Goal: Information Seeking & Learning: Learn about a topic

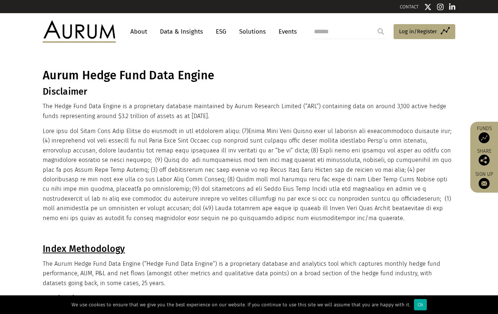
click at [187, 30] on link "Data & Insights" at bounding box center [181, 32] width 50 height 14
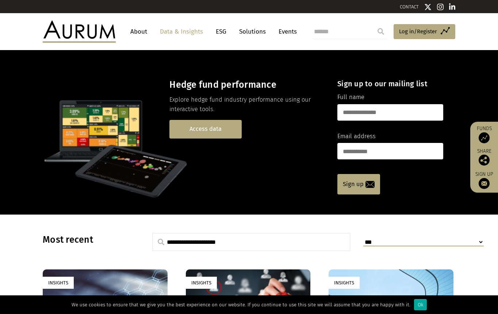
click at [228, 133] on link "Access data" at bounding box center [206, 129] width 72 height 19
click at [232, 130] on link "Access data" at bounding box center [206, 129] width 72 height 19
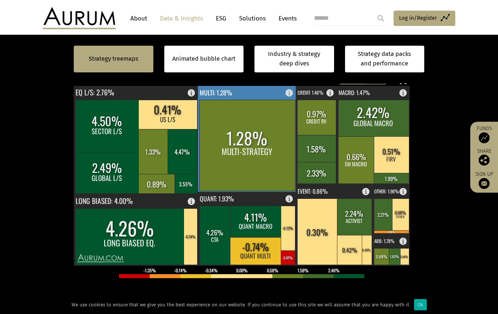
scroll to position [183, 0]
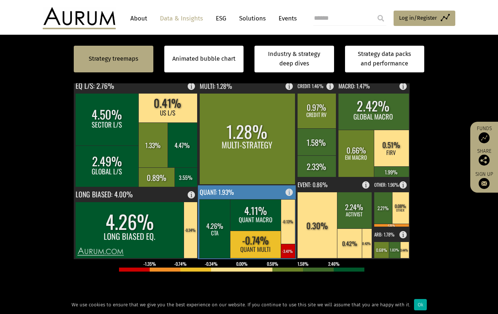
click at [234, 190] on rect at bounding box center [247, 222] width 99 height 74
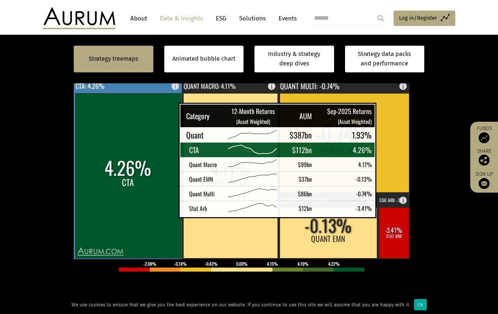
click at [160, 209] on rect at bounding box center [128, 175] width 106 height 165
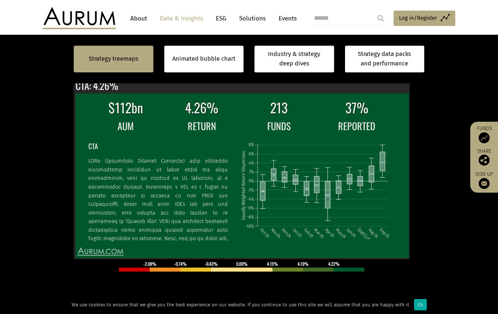
click at [459, 198] on section "Strategy treemaps Animated bubble chart Industry & strategy deep dives Strategy…" at bounding box center [249, 197] width 498 height 457
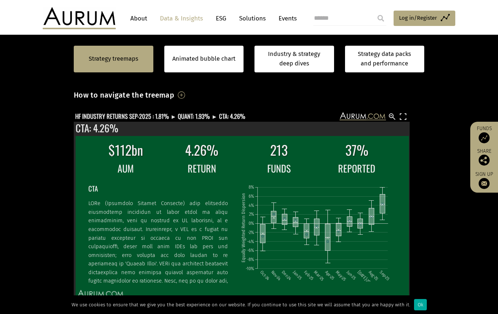
scroll to position [110, 0]
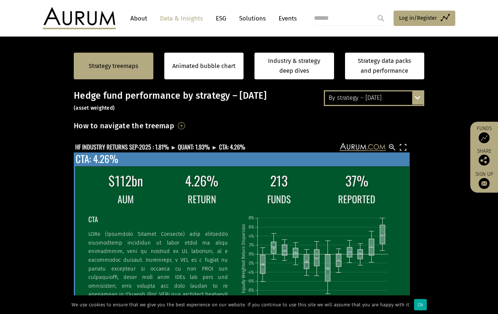
click at [372, 154] on div "$112bn 4.26% 213 37% AUM RETURN FUNDS REPORTED CTA Oct-24 Nov-24 Dec-24 Jan-25 …" at bounding box center [242, 242] width 336 height 180
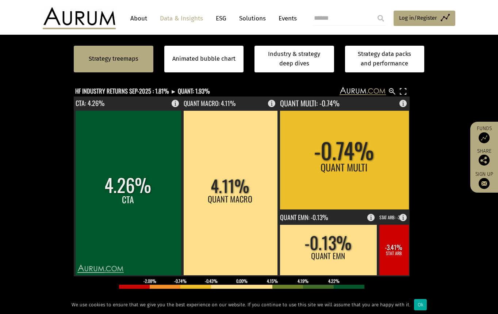
scroll to position [183, 0]
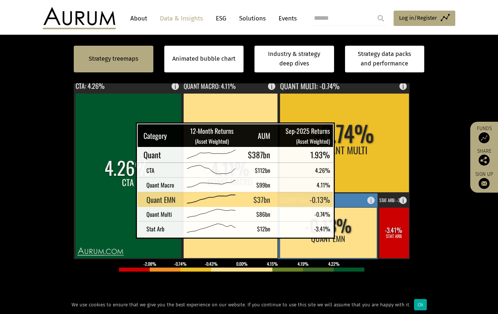
click at [348, 229] on rect at bounding box center [328, 232] width 97 height 51
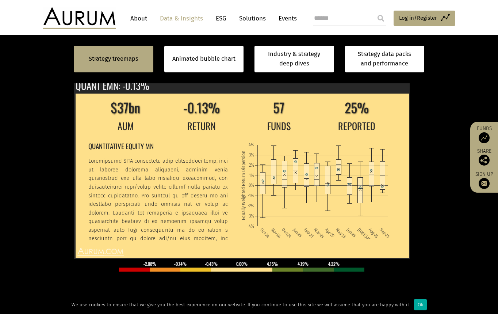
click at [461, 193] on section "Strategy treemaps Animated bubble chart Industry & strategy deep dives Strategy…" at bounding box center [249, 197] width 498 height 457
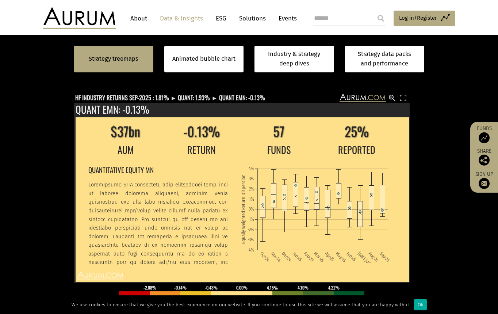
scroll to position [146, 0]
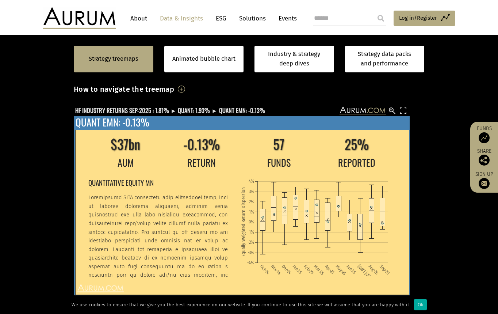
click at [191, 126] on div "$37bn -0.13% 57 25% AUM RETURN FUNDS REPORTED QUANTITATIVE EQUITY MN Oct-24 Nov…" at bounding box center [242, 206] width 336 height 180
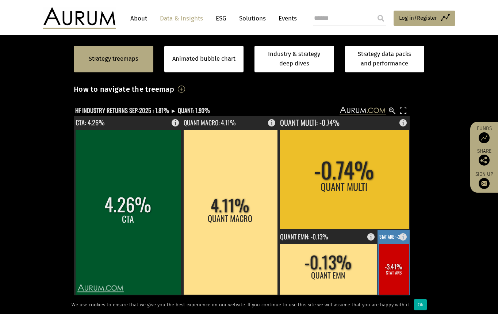
click at [394, 274] on rect at bounding box center [394, 269] width 30 height 51
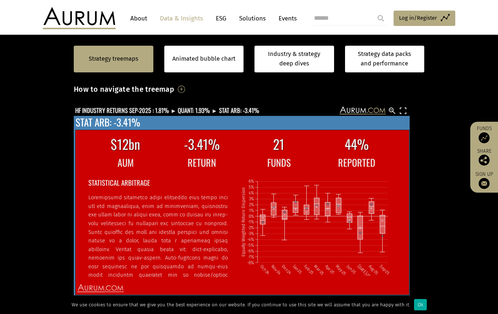
scroll to position [37, 0]
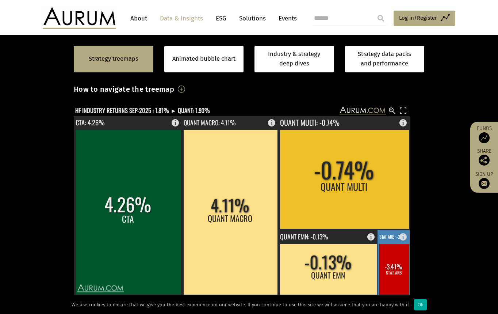
click at [392, 274] on rect at bounding box center [394, 269] width 30 height 51
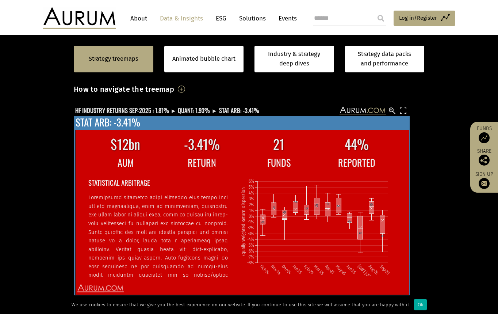
scroll to position [39, 0]
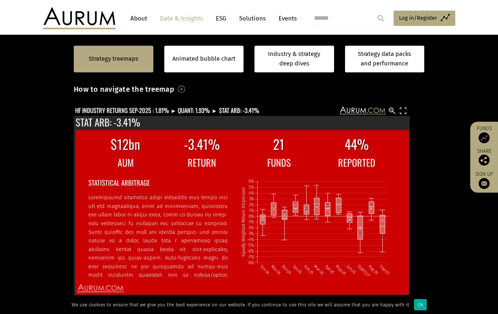
click at [478, 251] on section "Strategy treemaps Animated bubble chart Industry & strategy deep dives Strategy…" at bounding box center [249, 233] width 498 height 457
click at [453, 112] on section "Strategy treemaps Animated bubble chart Industry & strategy deep dives Strategy…" at bounding box center [249, 233] width 498 height 457
click at [118, 114] on text "HF INDUSTRY RETURNS SEP-2025 : 1.81% ► QUANT: 1.93% ► STAT ARB: -3.41%" at bounding box center [167, 110] width 184 height 9
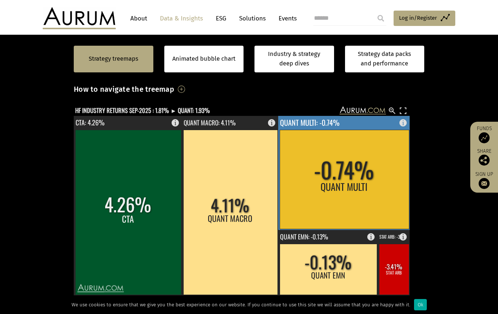
click at [318, 193] on rect at bounding box center [344, 179] width 129 height 99
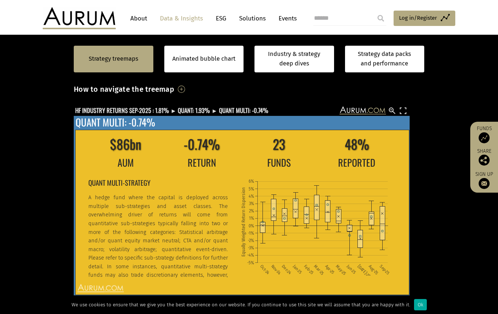
scroll to position [42, 0]
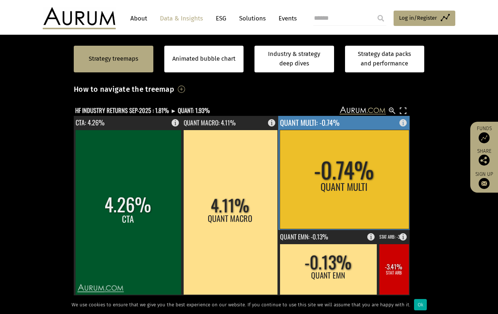
click at [321, 216] on rect at bounding box center [344, 179] width 129 height 99
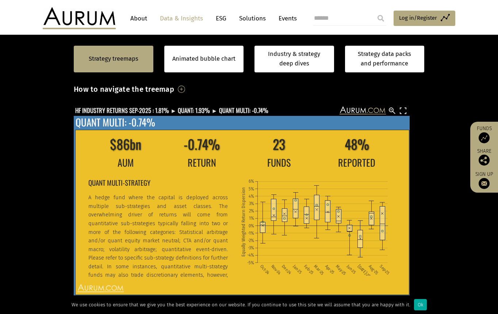
click at [147, 122] on text "QUANT MULTI: -0.74%" at bounding box center [116, 122] width 80 height 15
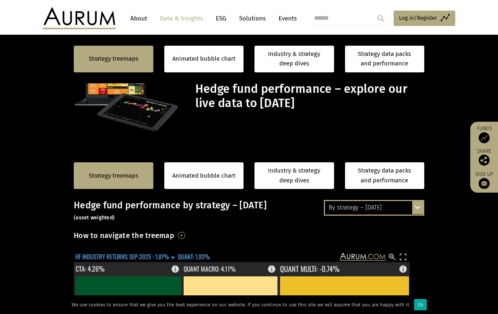
scroll to position [146, 0]
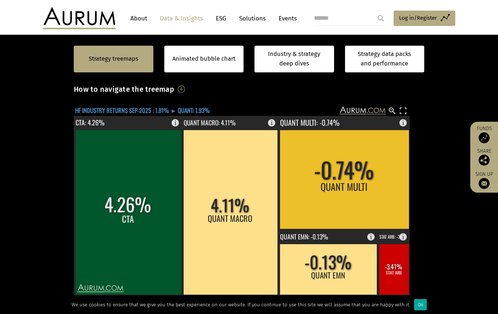
click at [205, 107] on text "HF INDUSTRY RETURNS SEP-2025 : 1.81% ► QUANT: 1.93%" at bounding box center [142, 110] width 135 height 9
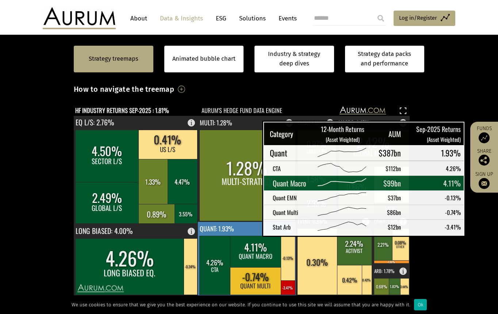
click at [247, 228] on rect at bounding box center [247, 259] width 99 height 74
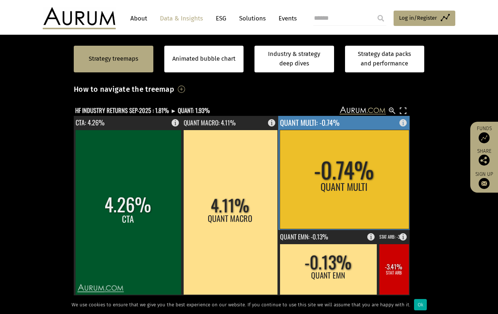
click at [318, 202] on rect at bounding box center [344, 179] width 129 height 99
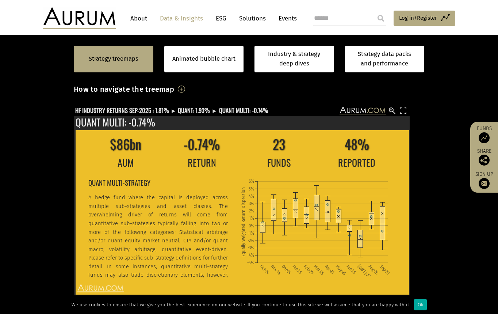
click at [439, 267] on section "Strategy treemaps Animated bubble chart Industry & strategy deep dives Strategy…" at bounding box center [249, 233] width 498 height 457
click at [474, 262] on section "Strategy treemaps Animated bubble chart Industry & strategy deep dives Strategy…" at bounding box center [249, 233] width 498 height 457
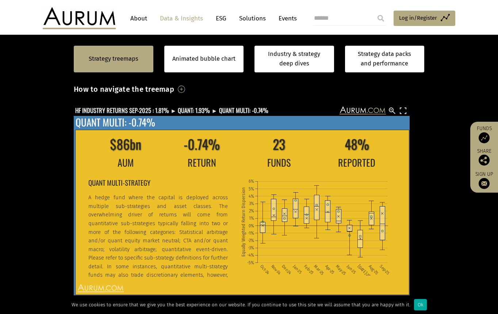
click at [167, 123] on div "$86bn -0.74% 23 48% AUM RETURN FUNDS REPORTED QUANT MULTI-STRATEGY A hedge fund…" at bounding box center [242, 206] width 336 height 180
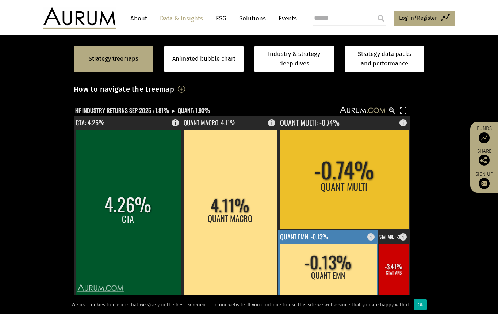
click at [317, 265] on rect at bounding box center [328, 269] width 97 height 51
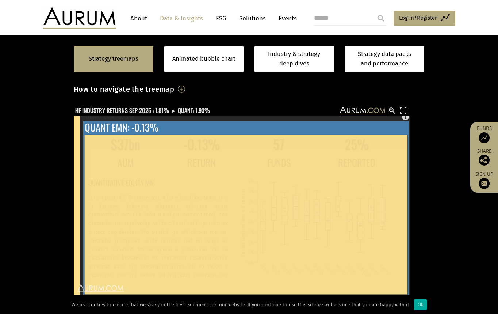
scroll to position [73, 0]
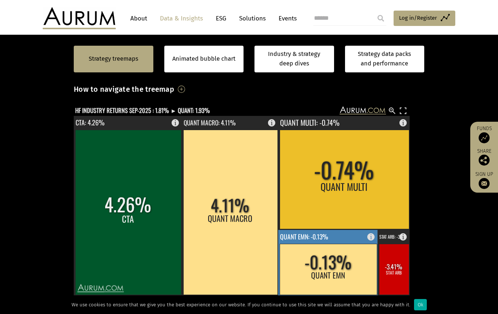
click at [333, 265] on rect at bounding box center [328, 269] width 97 height 51
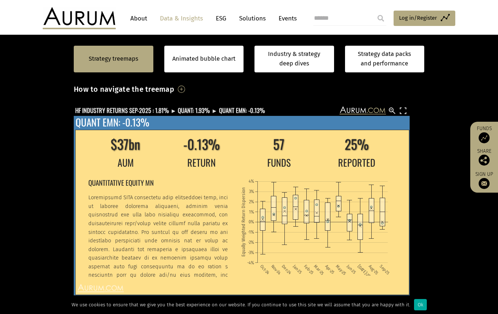
scroll to position [0, 0]
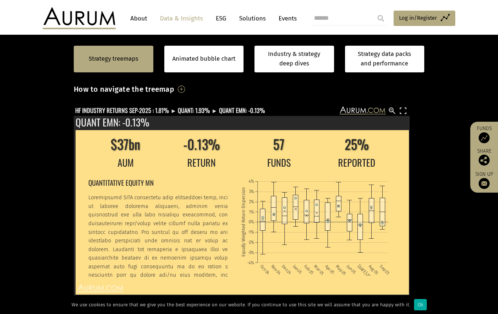
click at [458, 215] on section "Strategy treemaps Animated bubble chart Industry & strategy deep dives Strategy…" at bounding box center [249, 233] width 498 height 457
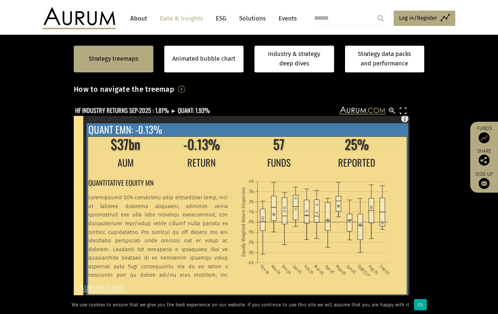
scroll to position [37, 0]
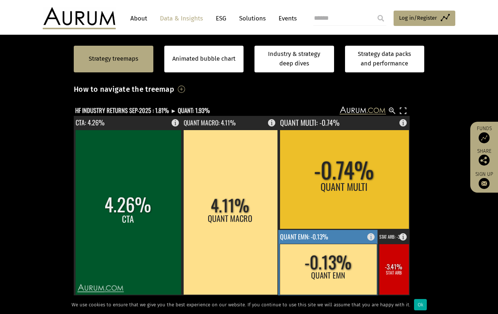
click at [326, 260] on rect at bounding box center [328, 269] width 97 height 51
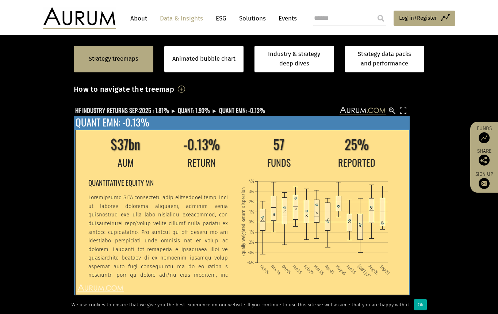
scroll to position [51, 0]
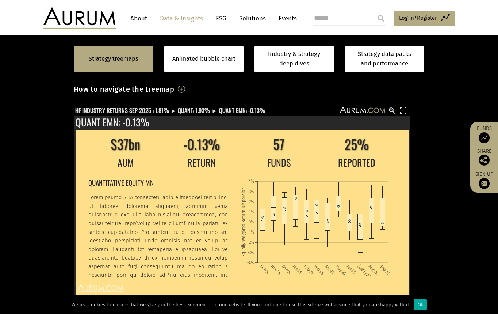
click at [453, 223] on section "Strategy treemaps Animated bubble chart Industry & strategy deep dives Strategy…" at bounding box center [249, 233] width 498 height 457
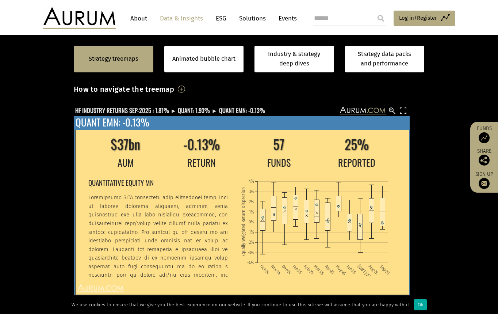
click at [182, 124] on div "$37bn -0.13% 57 25% AUM RETURN FUNDS REPORTED QUANTITATIVE EQUITY MN Oct-24 Nov…" at bounding box center [242, 206] width 336 height 180
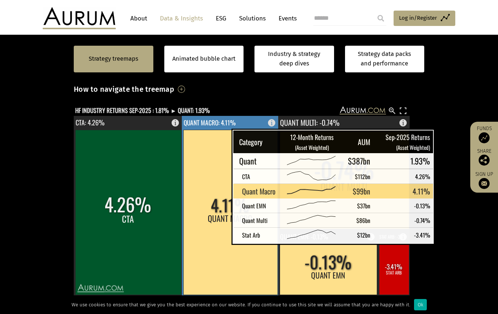
click at [213, 235] on rect at bounding box center [230, 212] width 94 height 165
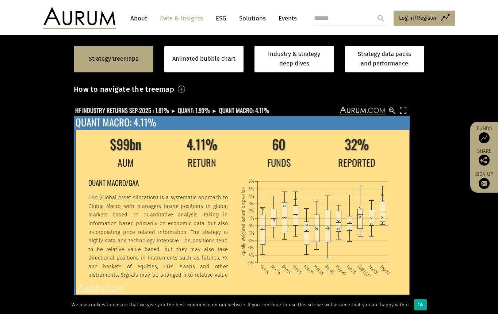
click at [163, 122] on div "$99bn 4.11% 60 32% AUM RETURN FUNDS REPORTED QUANT MACRO/GAA GAA (Global Asset …" at bounding box center [242, 206] width 336 height 180
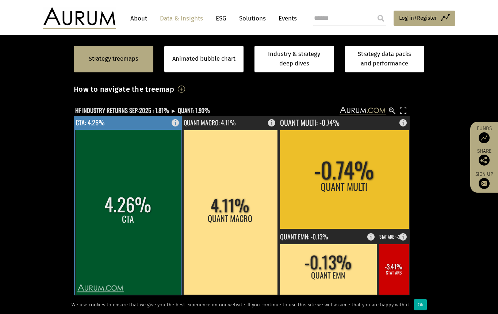
click at [147, 207] on rect at bounding box center [128, 212] width 106 height 165
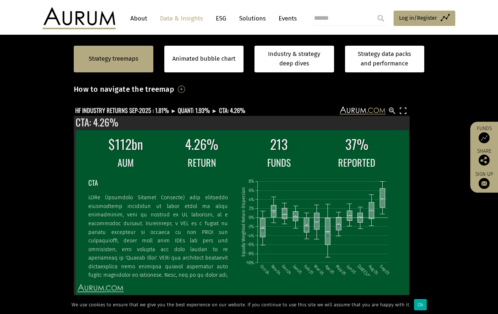
click at [462, 231] on section "Strategy treemaps Animated bubble chart Industry & strategy deep dives Strategy…" at bounding box center [249, 233] width 498 height 457
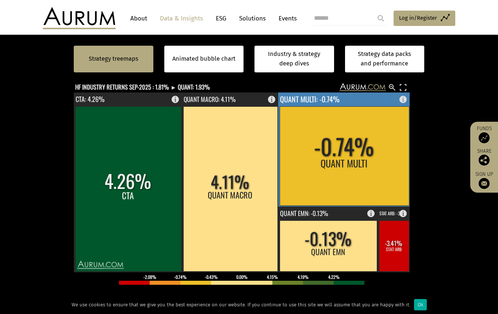
scroll to position [146, 0]
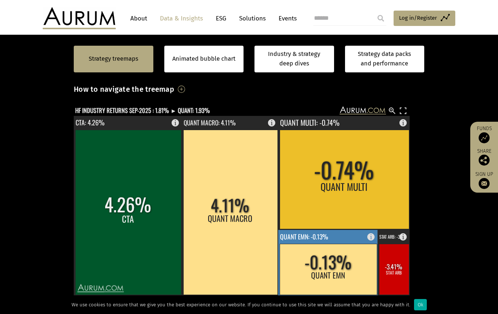
click at [326, 252] on rect at bounding box center [328, 269] width 97 height 51
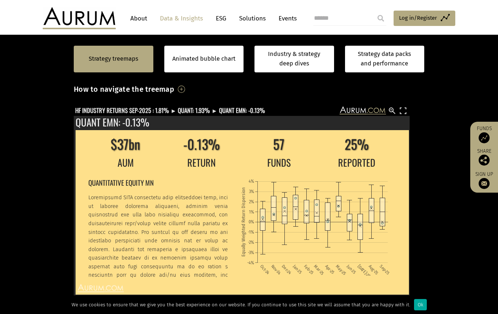
click at [427, 219] on div "By strategy – [DATE] By strategy – [DATE] By strategy – year to date 2016 – [DA…" at bounding box center [249, 249] width 365 height 390
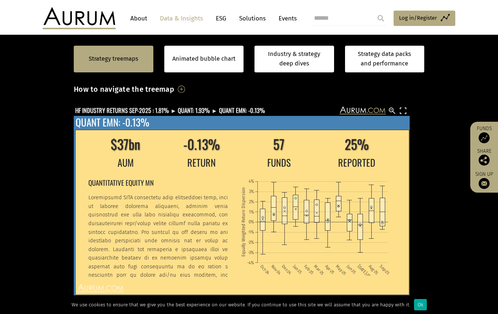
click at [125, 128] on text "QUANT EMN: -0.13%" at bounding box center [113, 122] width 74 height 15
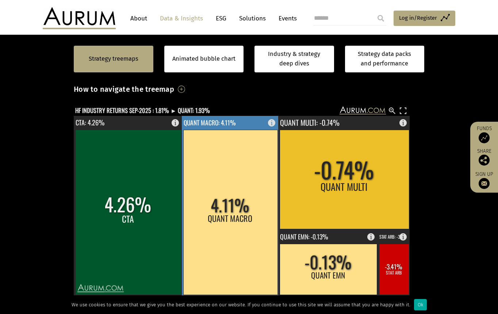
click at [201, 123] on text "QUANT MACRO: 4.11%" at bounding box center [210, 122] width 52 height 10
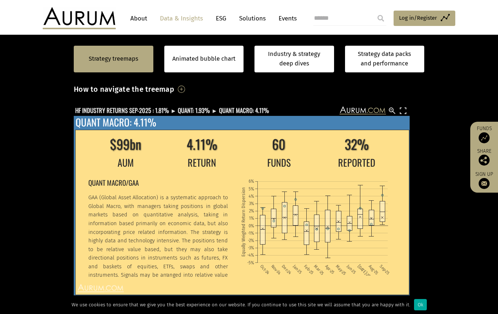
click at [168, 119] on div "$99bn 4.11% 60 32% AUM RETURN FUNDS REPORTED QUANT MACRO/GAA GAA (Global Asset …" at bounding box center [242, 206] width 336 height 180
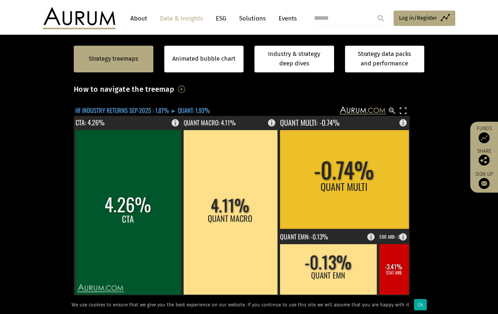
click at [150, 108] on text "HF INDUSTRY RETURNS SEP-2025 : 1.81% ► QUANT: 1.93%" at bounding box center [142, 110] width 135 height 9
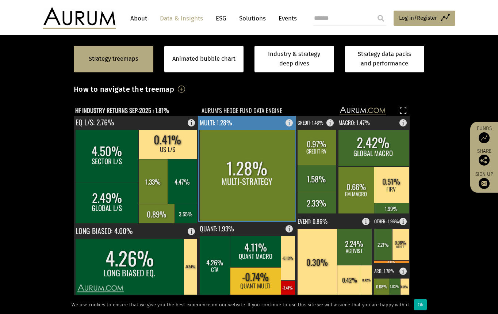
click at [211, 162] on rect at bounding box center [248, 175] width 96 height 91
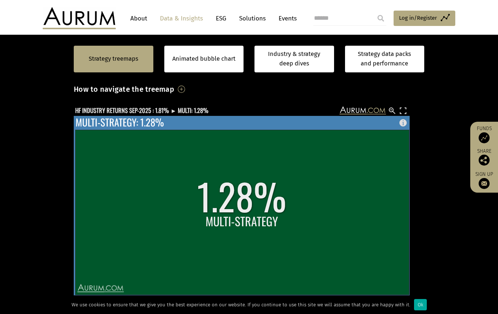
click at [180, 124] on rect at bounding box center [242, 206] width 337 height 180
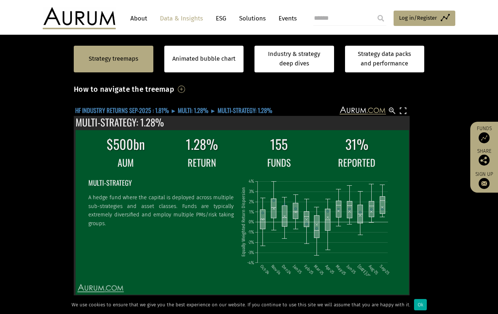
click at [136, 111] on text "HF INDUSTRY RETURNS SEP-2025 : 1.81% ► MULTI: 1.28% ► MULTI-STRATEGY: 1.28%" at bounding box center [173, 110] width 197 height 9
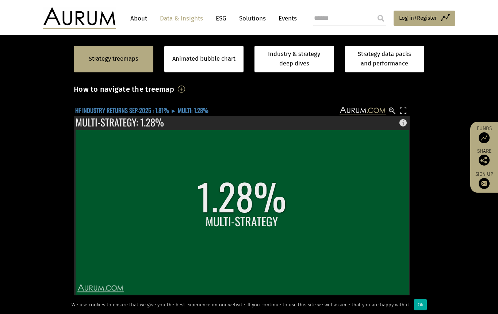
click at [136, 111] on text "HF INDUSTRY RETURNS SEP-2025 : 1.81% ► MULTI: 1.28%" at bounding box center [141, 110] width 133 height 9
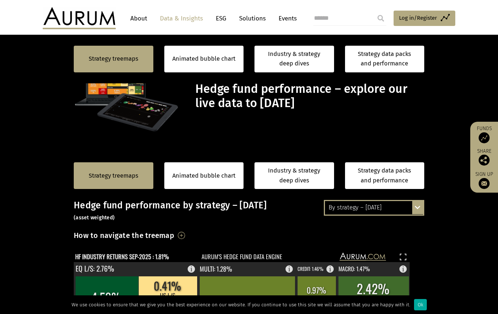
scroll to position [146, 0]
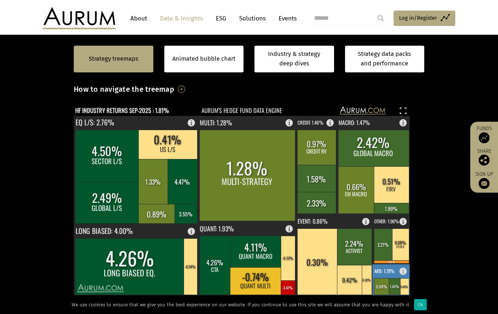
click at [382, 270] on text "ARB: 1.78%" at bounding box center [385, 271] width 20 height 7
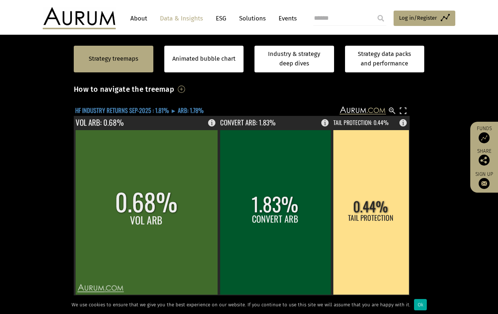
click at [152, 107] on text "HF INDUSTRY RETURNS SEP-2025 : 1.81% ► ARB: 1.78%" at bounding box center [139, 110] width 129 height 9
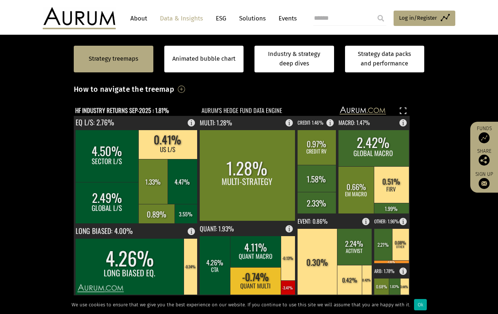
drag, startPoint x: 486, startPoint y: 106, endPoint x: 408, endPoint y: 189, distance: 114.0
click at [486, 105] on section "Strategy treemaps Animated bubble chart Industry & strategy deep dives Strategy…" at bounding box center [249, 233] width 498 height 457
click at [397, 248] on rect at bounding box center [401, 244] width 17 height 32
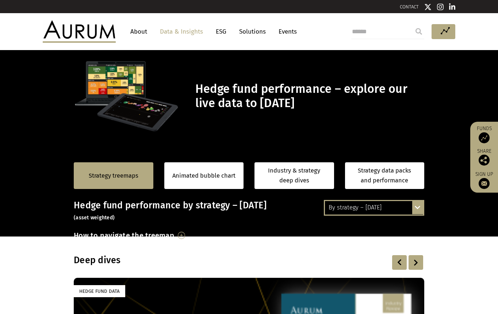
scroll to position [146, 0]
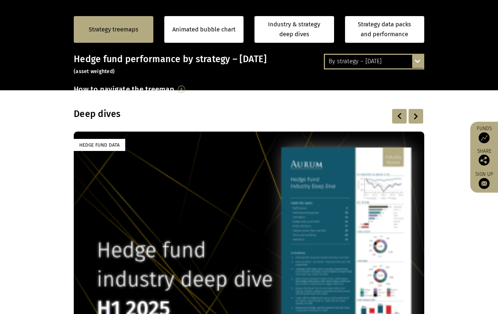
click at [123, 37] on div "Strategy treemaps" at bounding box center [114, 29] width 80 height 27
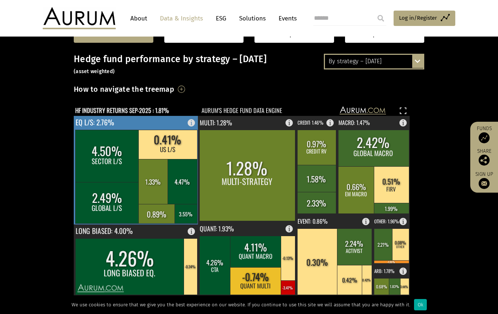
click at [159, 141] on rect at bounding box center [168, 144] width 59 height 29
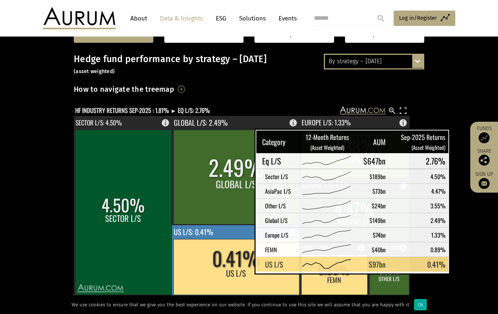
click at [236, 268] on rect at bounding box center [237, 267] width 126 height 56
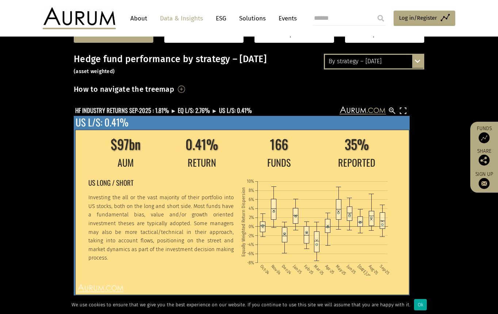
click at [183, 118] on div "$97bn 0.41% 166 35% AUM RETURN FUNDS REPORTED US LONG / SHORT Investing the all…" at bounding box center [242, 206] width 336 height 180
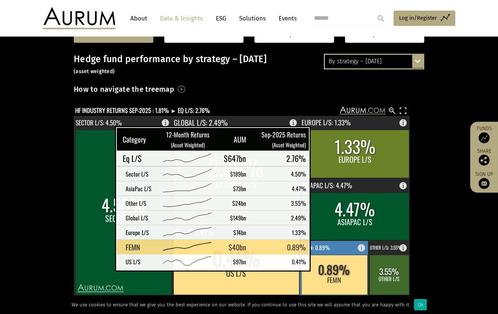
click at [327, 265] on rect at bounding box center [335, 275] width 66 height 40
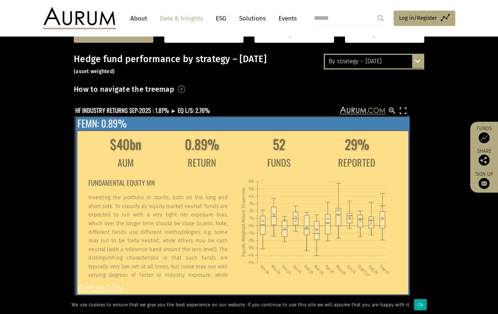
scroll to position [37, 0]
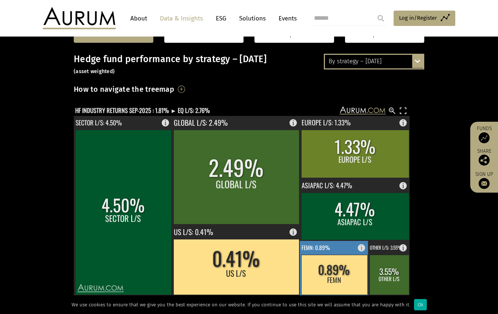
click at [352, 269] on rect at bounding box center [335, 275] width 66 height 40
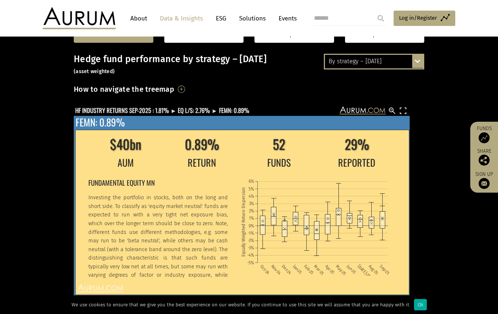
scroll to position [0, 0]
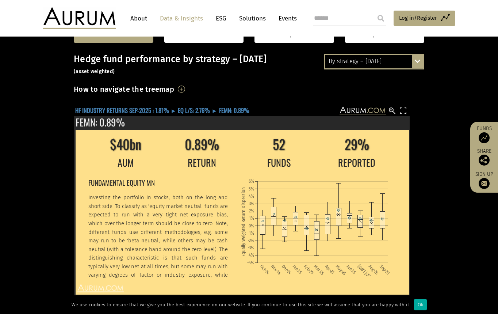
click at [143, 109] on text "HF INDUSTRY RETURNS SEP-2025 : 1.81% ► EQ L/S: 2.76% ► FEMN: 0.89%" at bounding box center [162, 110] width 174 height 9
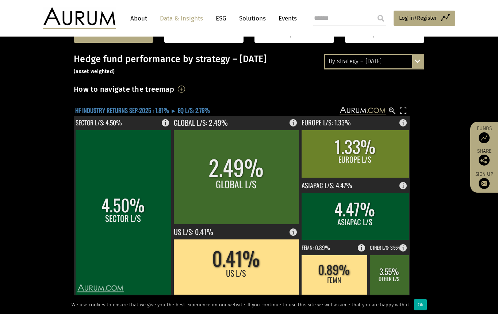
click at [144, 110] on text "HF INDUSTRY RETURNS SEP-2025 : 1.81% ► EQ L/S: 2.76%" at bounding box center [142, 110] width 135 height 9
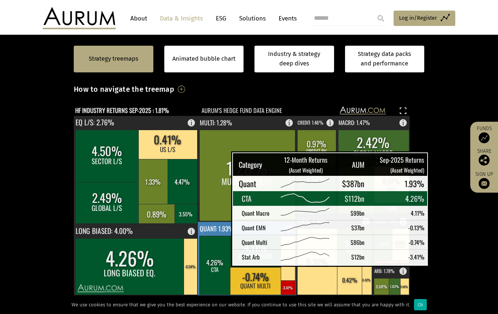
scroll to position [183, 0]
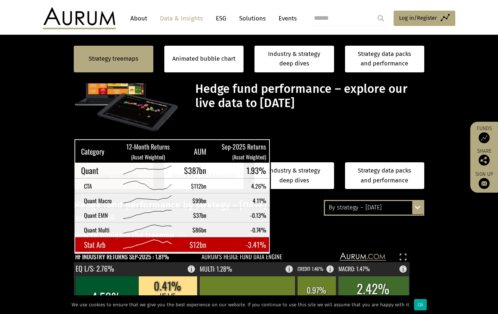
scroll to position [183, 0]
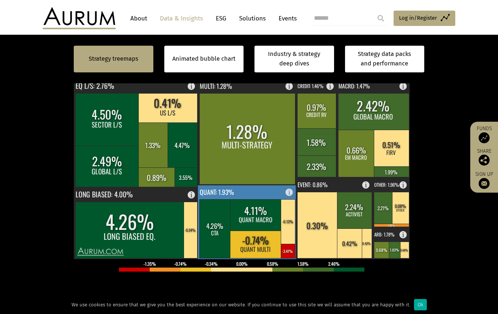
click at [246, 193] on rect at bounding box center [247, 222] width 99 height 74
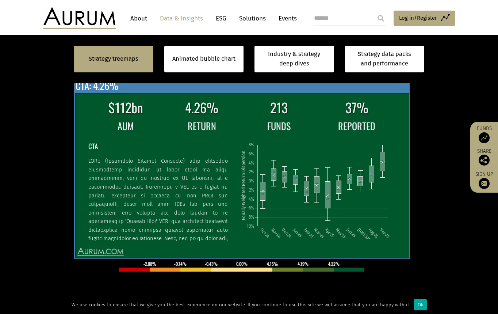
click at [142, 90] on div "$112bn 4.26% 213 37% AUM RETURN FUNDS REPORTED CTA Oct-24 Nov-24 Dec-24 Jan-25 …" at bounding box center [242, 169] width 336 height 180
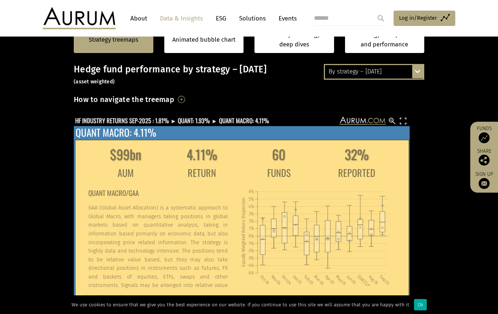
scroll to position [146, 0]
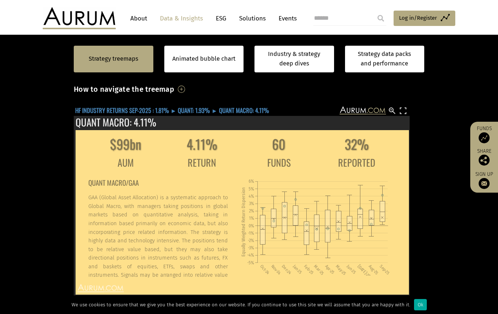
click at [149, 107] on text "HF INDUSTRY RETURNS SEP-2025 : 1.81% ► QUANT: 1.93% ► QUANT MACRO: 4.11%" at bounding box center [172, 110] width 194 height 9
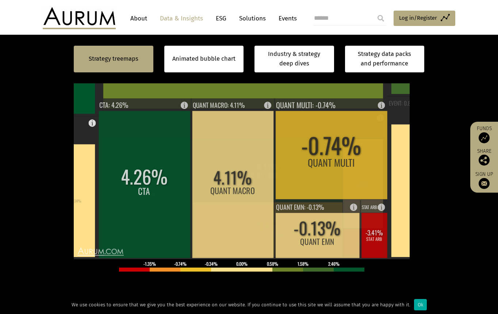
scroll to position [219, 0]
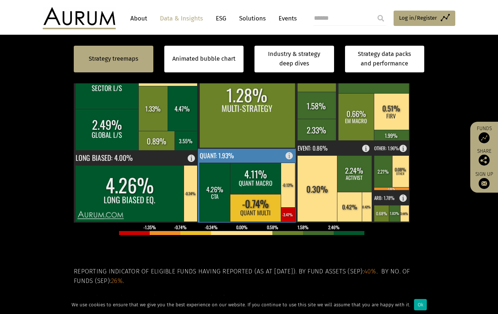
click at [292, 216] on rect at bounding box center [288, 214] width 14 height 14
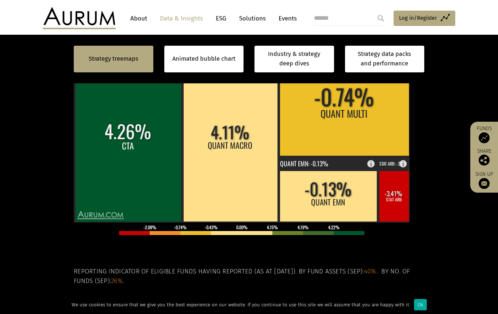
click at [57, 198] on section "Strategy treemaps Animated bubble chart Industry & strategy deep dives Strategy…" at bounding box center [249, 160] width 498 height 457
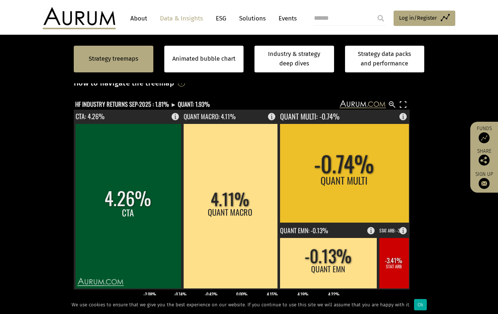
scroll to position [146, 0]
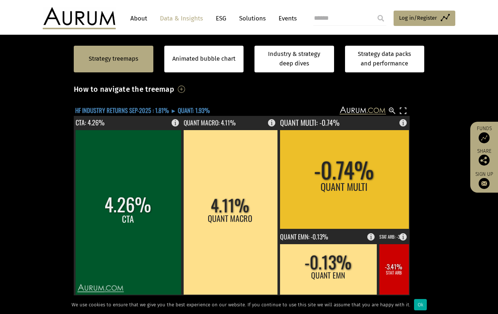
click at [145, 109] on text "HF INDUSTRY RETURNS SEP-2025 : 1.81% ► QUANT: 1.93%" at bounding box center [142, 110] width 135 height 9
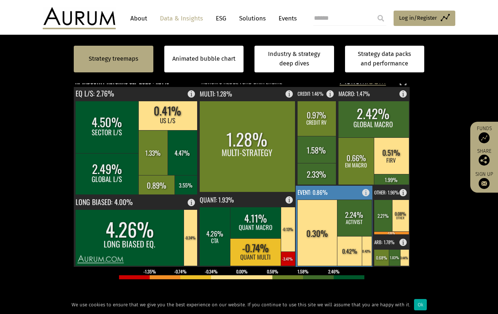
scroll to position [183, 0]
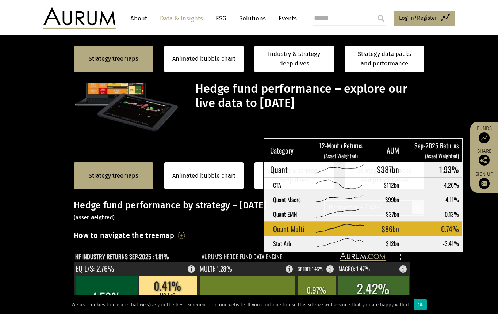
scroll to position [183, 0]
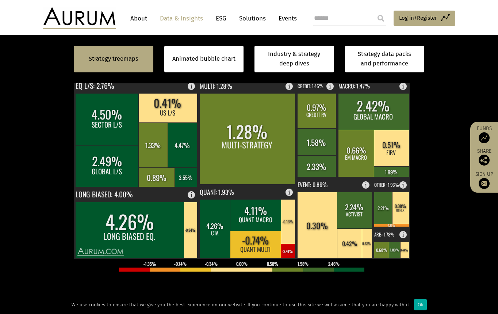
click at [472, 62] on div "Strategy treemaps Animated bubble chart Industry & strategy deep dives Strategy…" at bounding box center [249, 59] width 498 height 49
